Goal: Use online tool/utility: Use online tool/utility

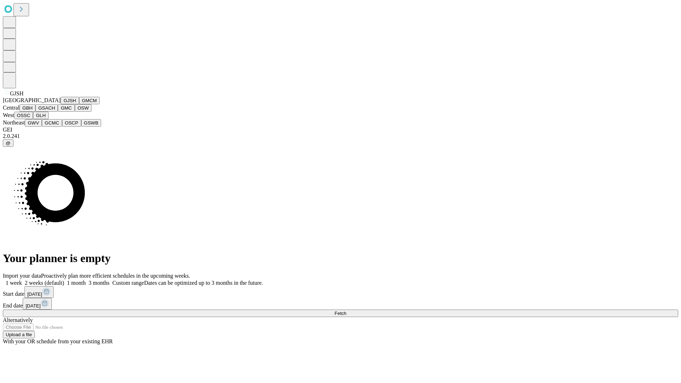
click at [61, 104] on button "GJSH" at bounding box center [70, 100] width 18 height 7
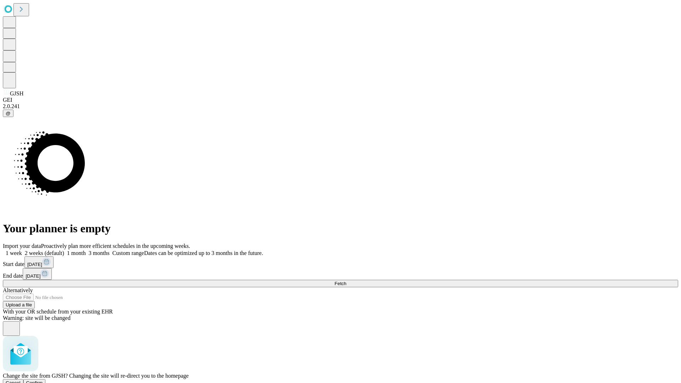
click at [43, 380] on span "Confirm" at bounding box center [34, 382] width 17 height 5
click at [64, 250] on label "2 weeks (default)" at bounding box center [43, 253] width 42 height 6
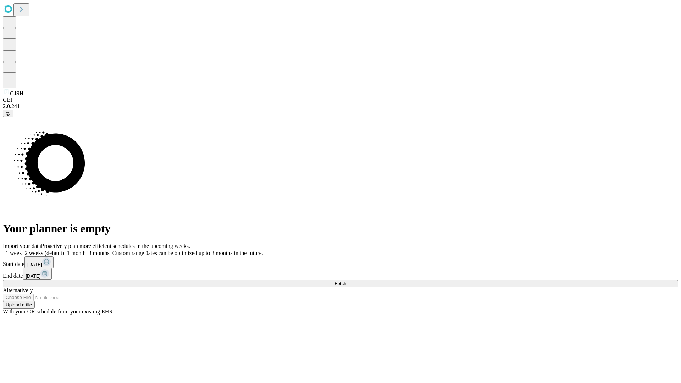
click at [346, 281] on span "Fetch" at bounding box center [340, 283] width 12 height 5
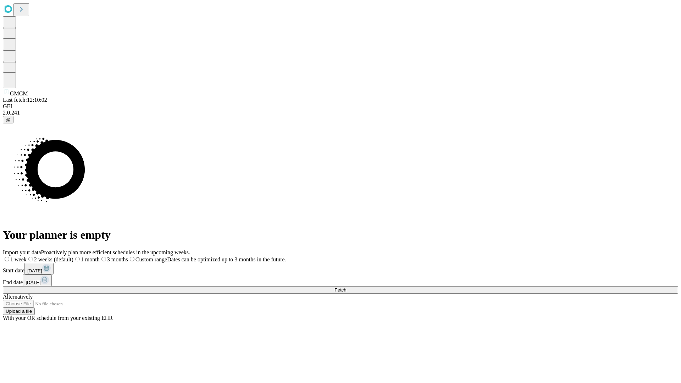
click at [346, 287] on span "Fetch" at bounding box center [340, 289] width 12 height 5
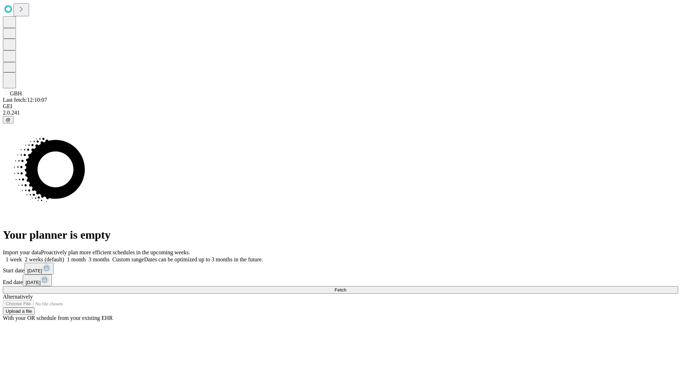
click at [64, 256] on label "2 weeks (default)" at bounding box center [43, 259] width 42 height 6
click at [346, 287] on span "Fetch" at bounding box center [340, 289] width 12 height 5
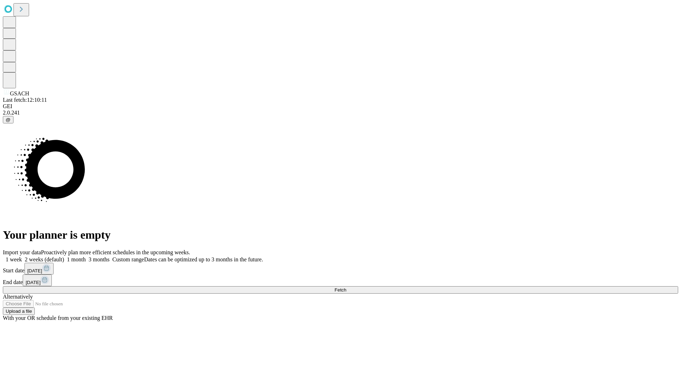
click at [64, 256] on label "2 weeks (default)" at bounding box center [43, 259] width 42 height 6
click at [346, 287] on span "Fetch" at bounding box center [340, 289] width 12 height 5
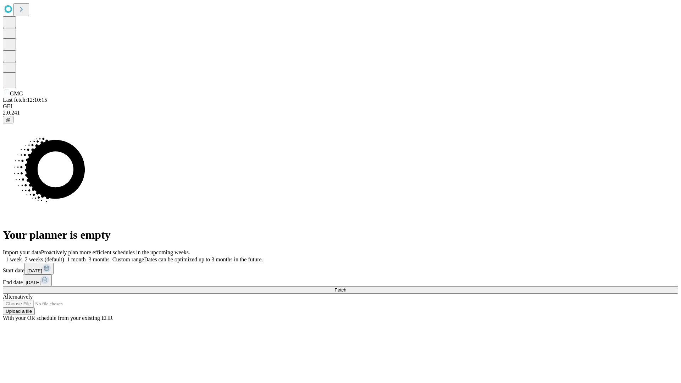
click at [64, 256] on label "2 weeks (default)" at bounding box center [43, 259] width 42 height 6
click at [346, 287] on span "Fetch" at bounding box center [340, 289] width 12 height 5
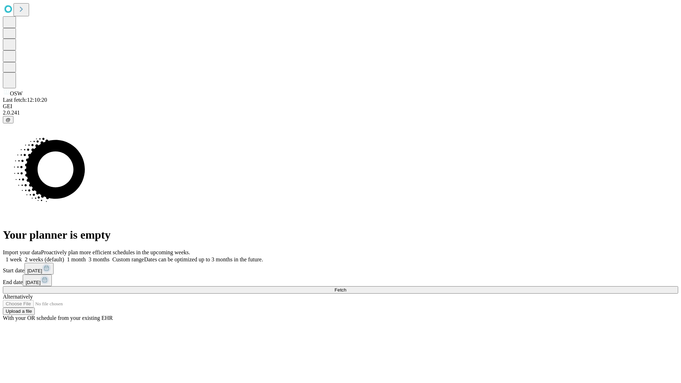
click at [64, 256] on label "2 weeks (default)" at bounding box center [43, 259] width 42 height 6
click at [346, 287] on span "Fetch" at bounding box center [340, 289] width 12 height 5
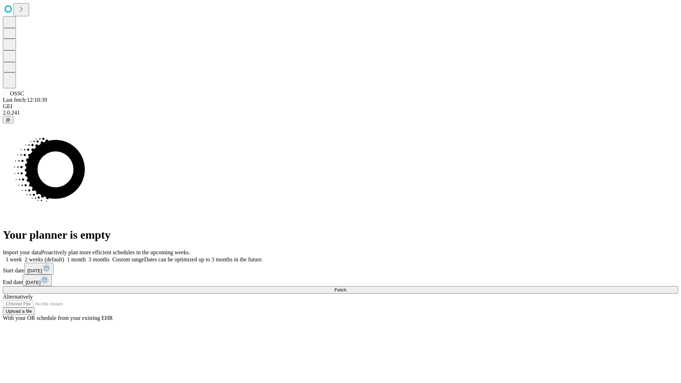
click at [64, 256] on label "2 weeks (default)" at bounding box center [43, 259] width 42 height 6
click at [346, 287] on span "Fetch" at bounding box center [340, 289] width 12 height 5
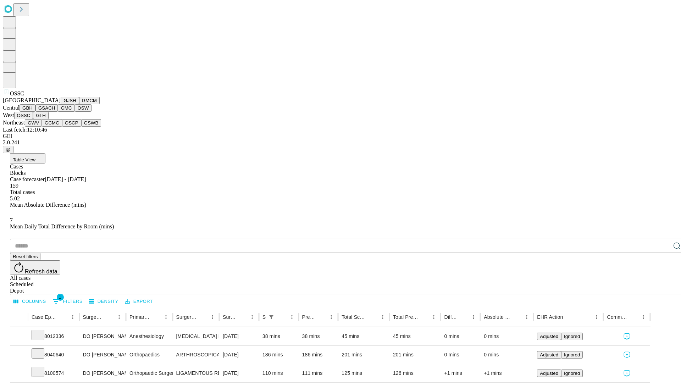
click at [48, 119] on button "GLH" at bounding box center [40, 115] width 15 height 7
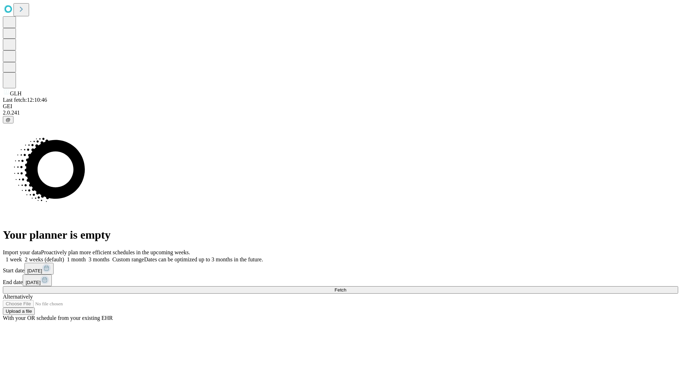
click at [64, 256] on label "2 weeks (default)" at bounding box center [43, 259] width 42 height 6
click at [346, 287] on span "Fetch" at bounding box center [340, 289] width 12 height 5
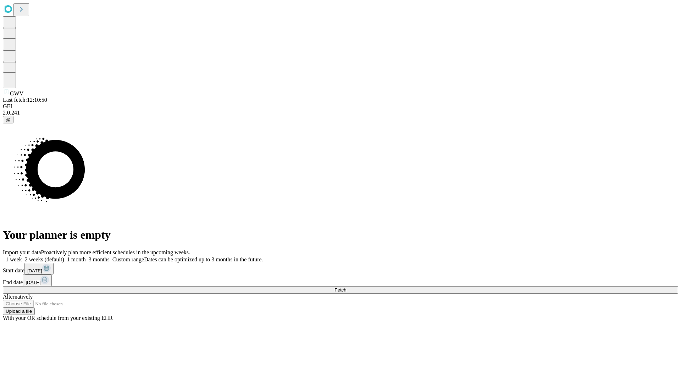
click at [64, 256] on label "2 weeks (default)" at bounding box center [43, 259] width 42 height 6
click at [346, 287] on span "Fetch" at bounding box center [340, 289] width 12 height 5
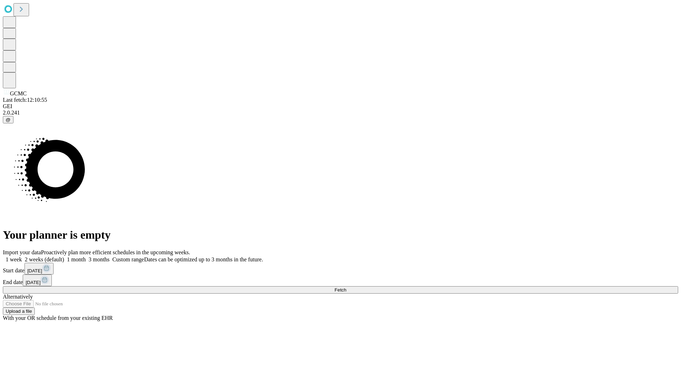
click at [64, 256] on label "2 weeks (default)" at bounding box center [43, 259] width 42 height 6
click at [346, 287] on span "Fetch" at bounding box center [340, 289] width 12 height 5
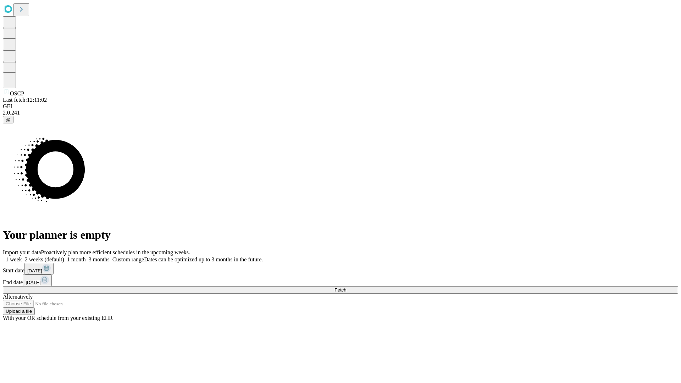
click at [64, 256] on label "2 weeks (default)" at bounding box center [43, 259] width 42 height 6
click at [346, 287] on span "Fetch" at bounding box center [340, 289] width 12 height 5
